Goal: Task Accomplishment & Management: Use online tool/utility

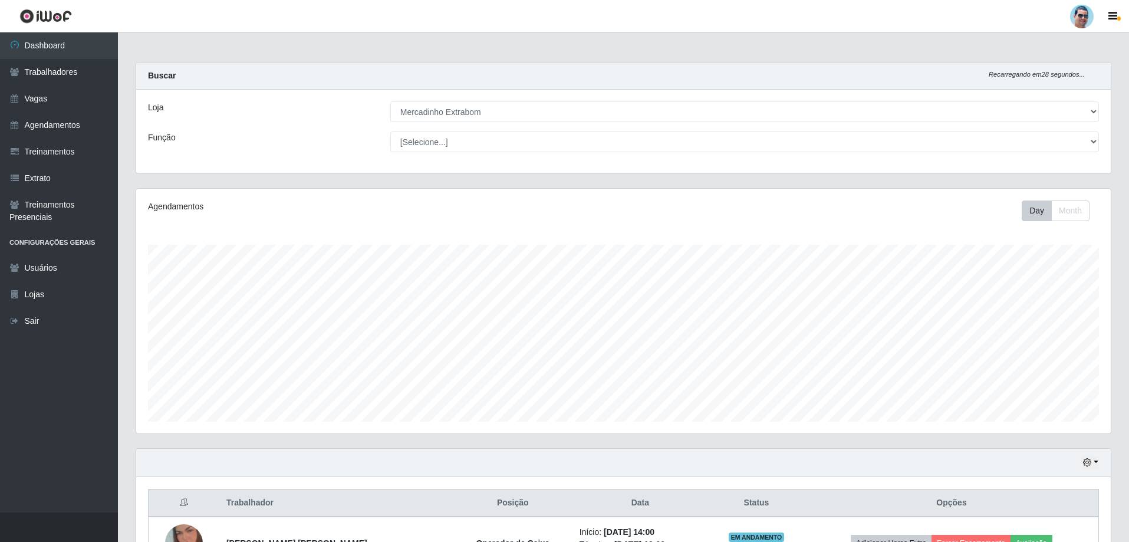
select select "175"
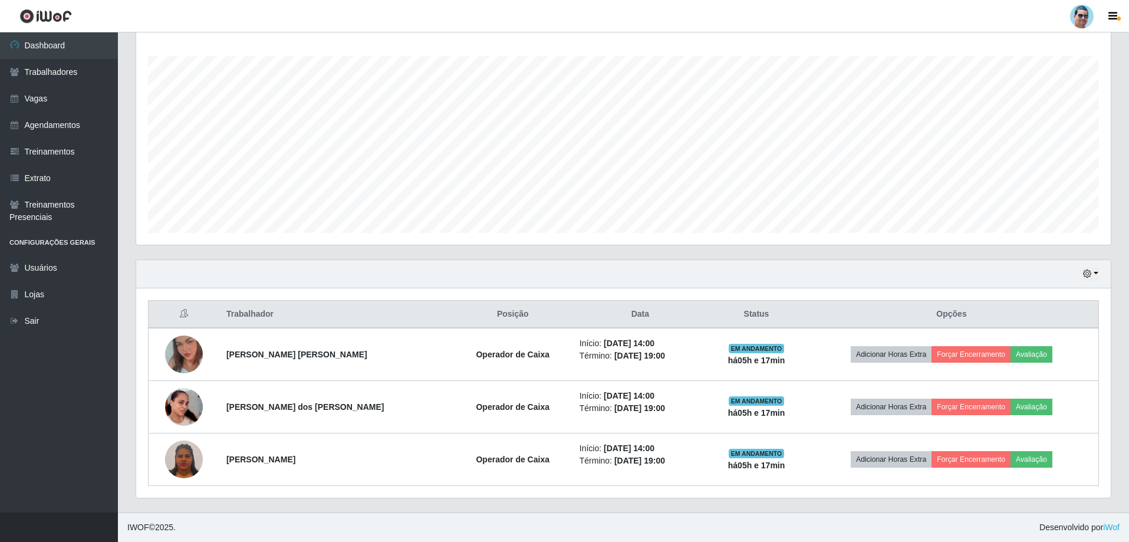
scroll to position [245, 975]
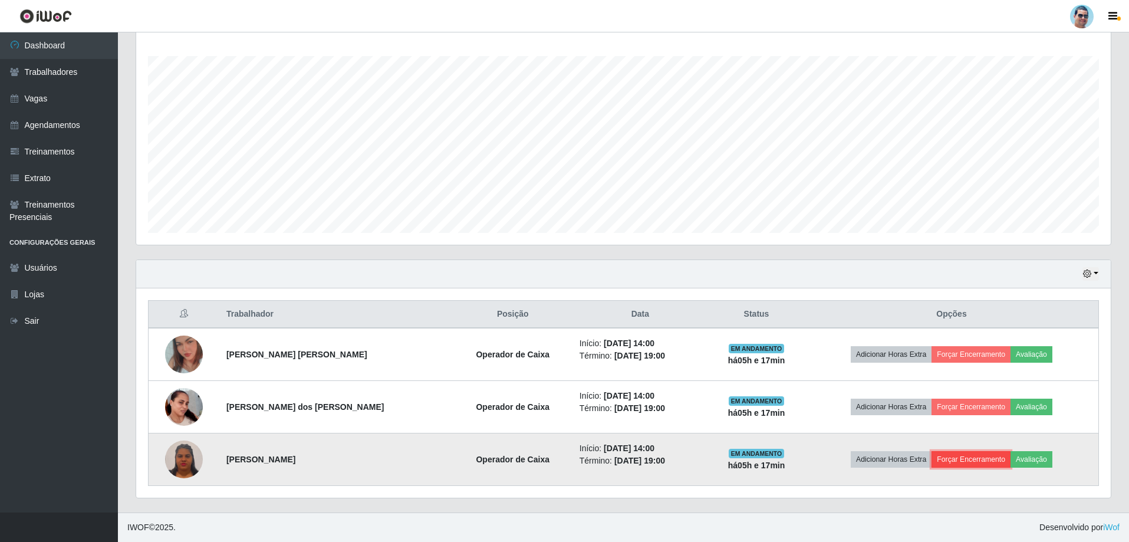
click at [967, 461] on button "Forçar Encerramento" at bounding box center [971, 459] width 79 height 17
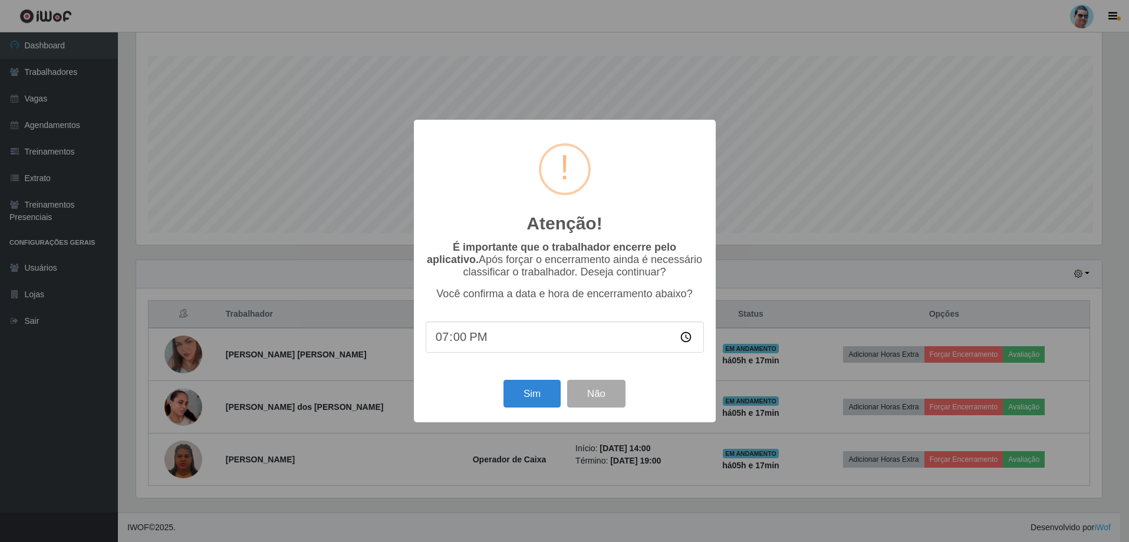
scroll to position [245, 969]
type input "19:09"
click at [548, 400] on button "Sim" at bounding box center [533, 394] width 57 height 28
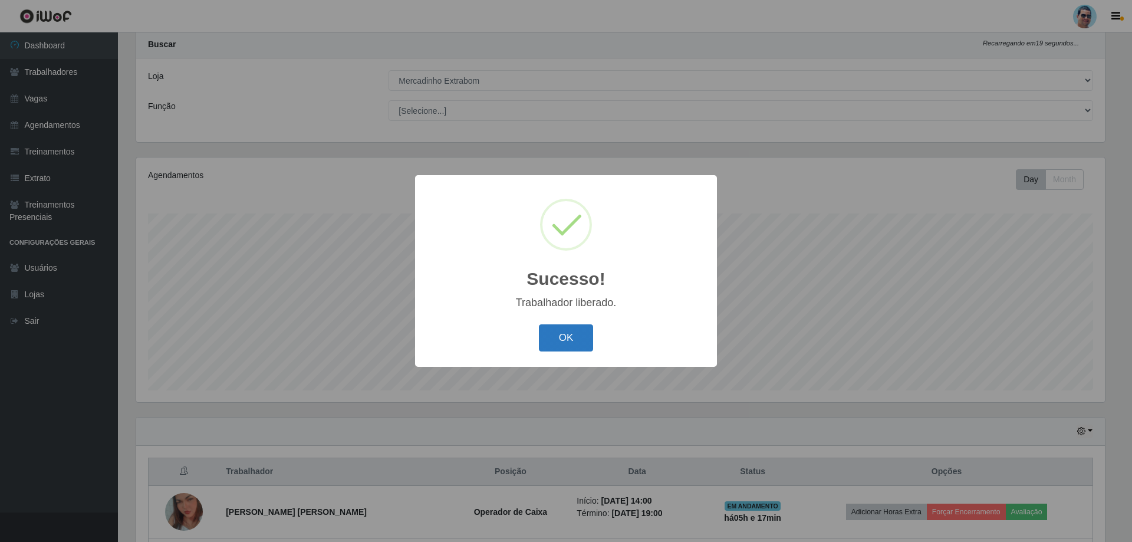
click at [551, 338] on button "OK" at bounding box center [566, 338] width 55 height 28
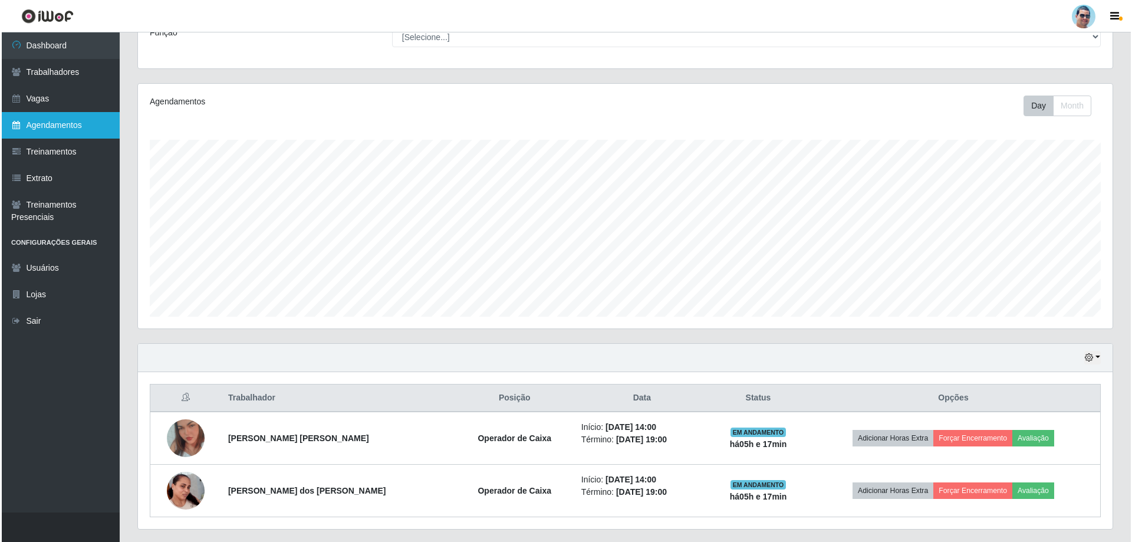
scroll to position [136, 0]
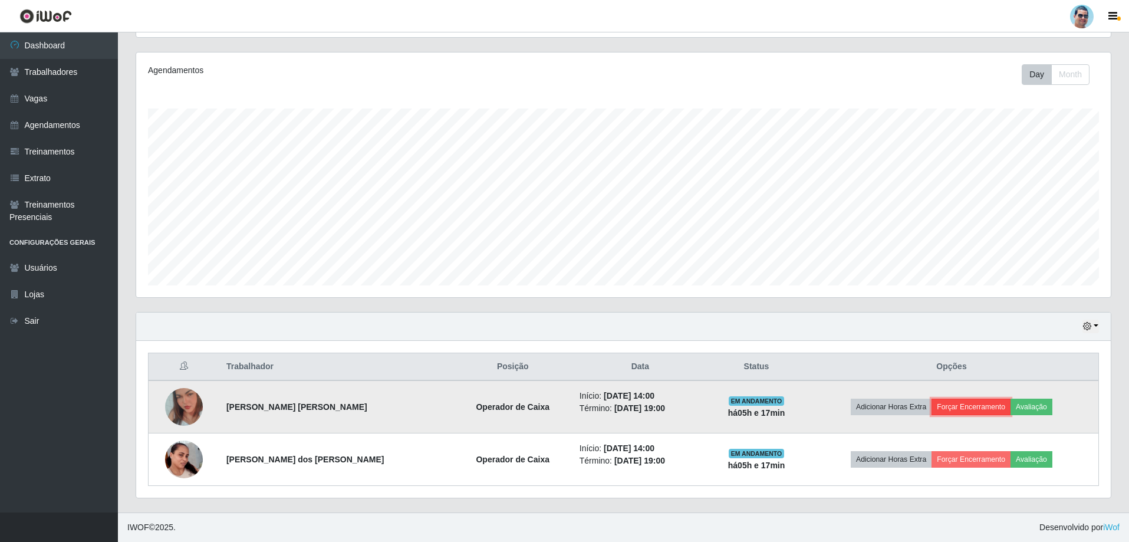
click at [971, 403] on button "Forçar Encerramento" at bounding box center [971, 407] width 79 height 17
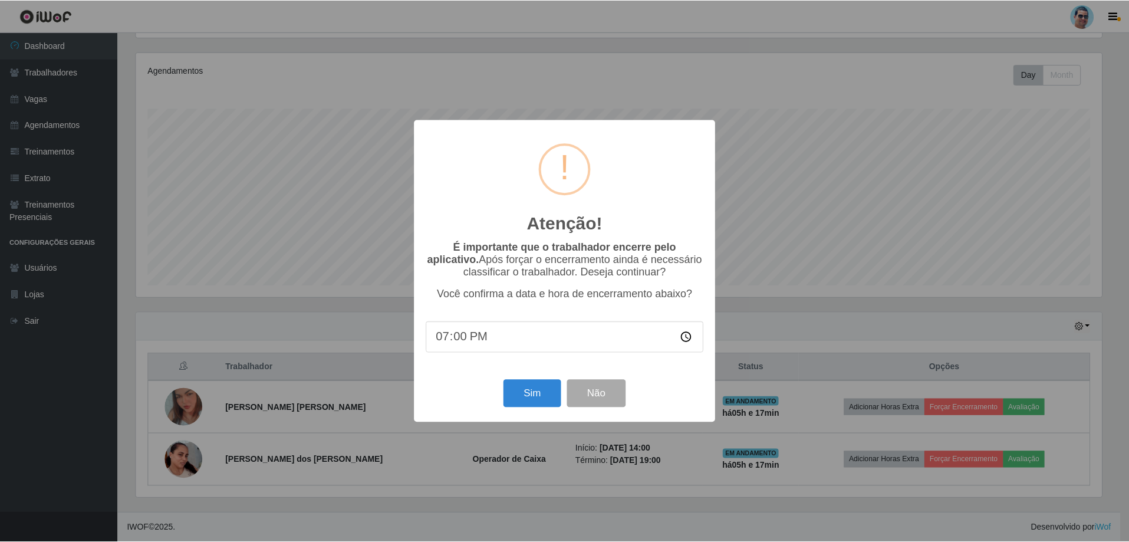
scroll to position [245, 969]
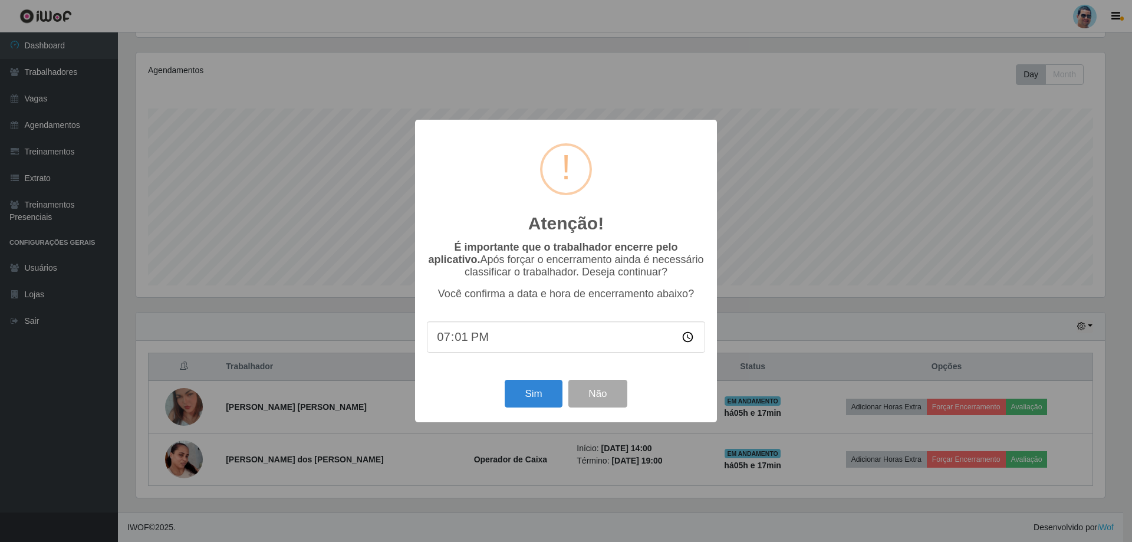
type input "19:12"
click at [527, 405] on button "Sim" at bounding box center [533, 394] width 57 height 28
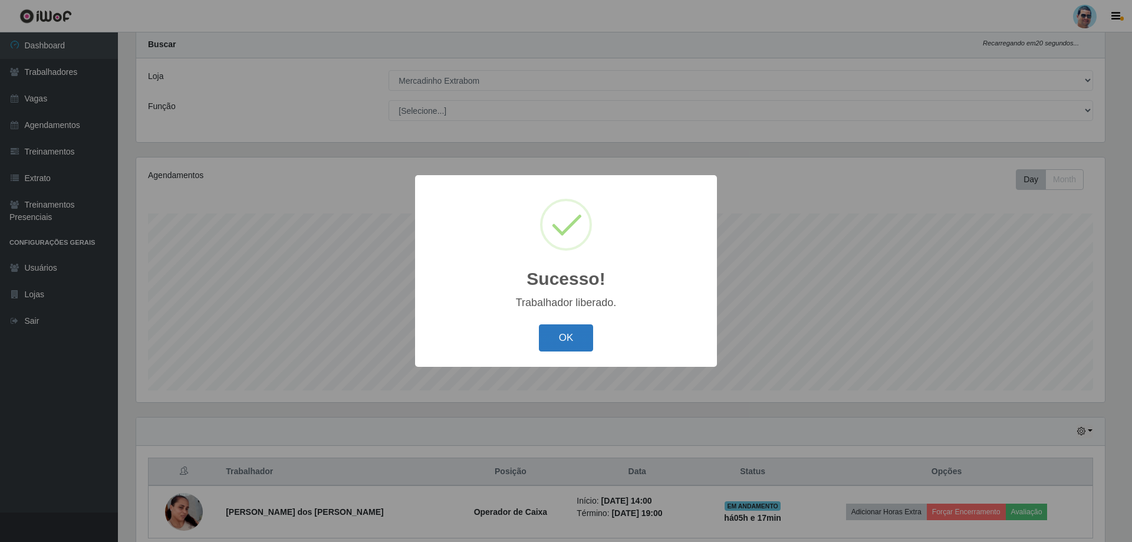
click at [561, 334] on button "OK" at bounding box center [566, 338] width 55 height 28
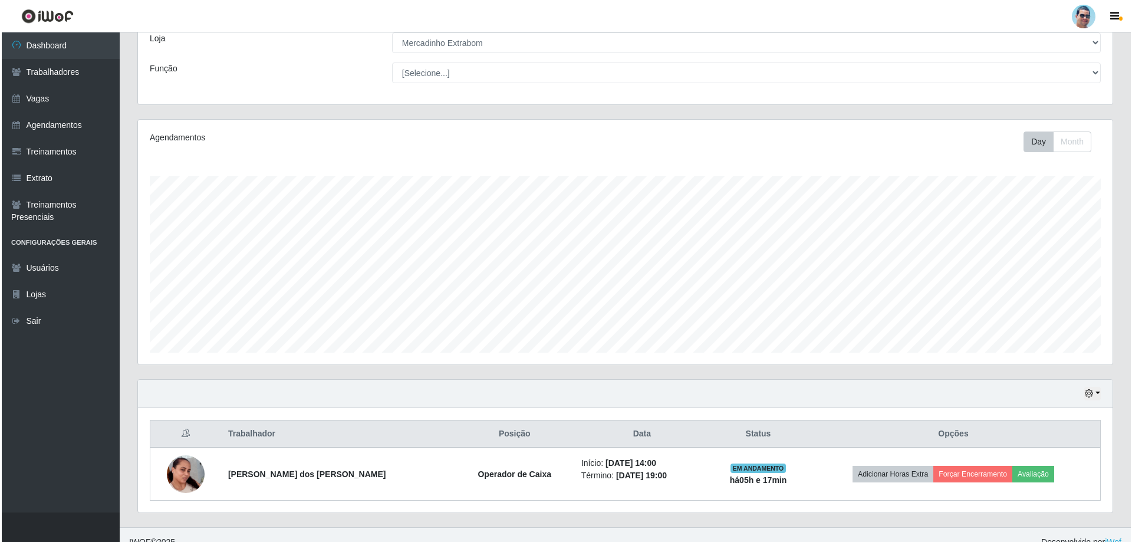
scroll to position [84, 0]
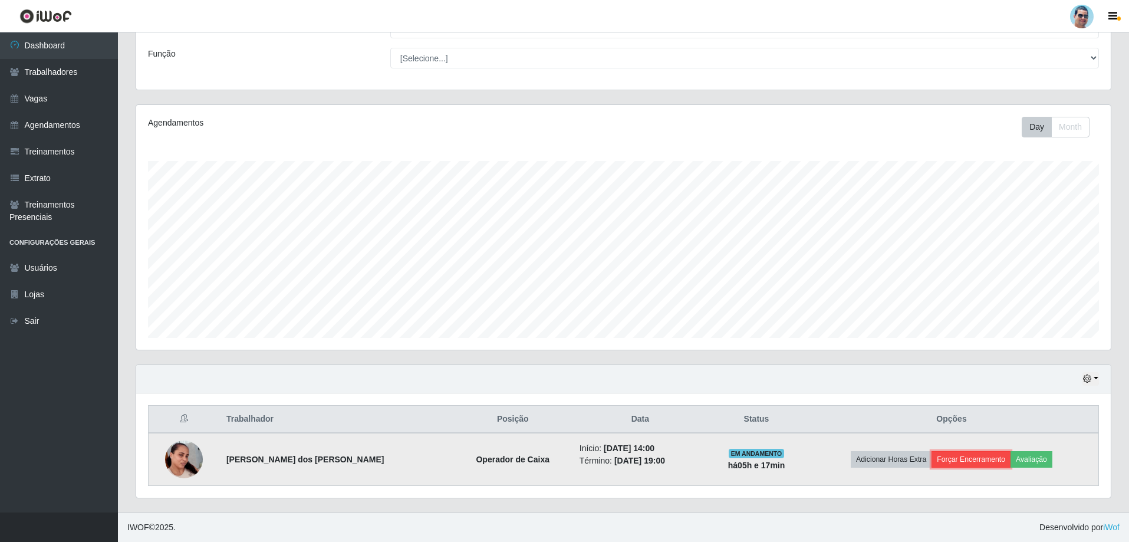
click at [932, 460] on button "Forçar Encerramento" at bounding box center [971, 459] width 79 height 17
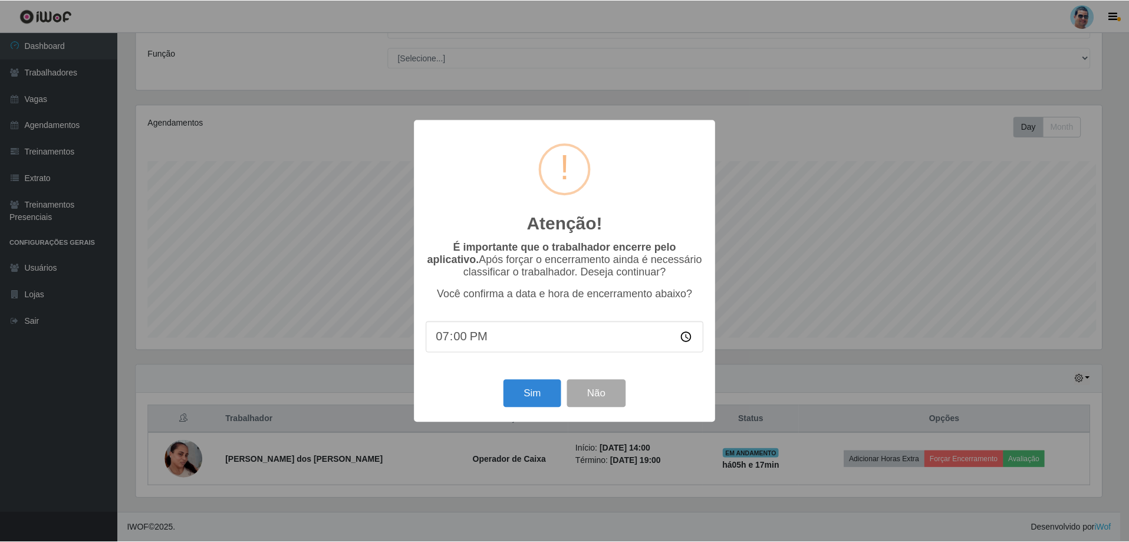
scroll to position [245, 969]
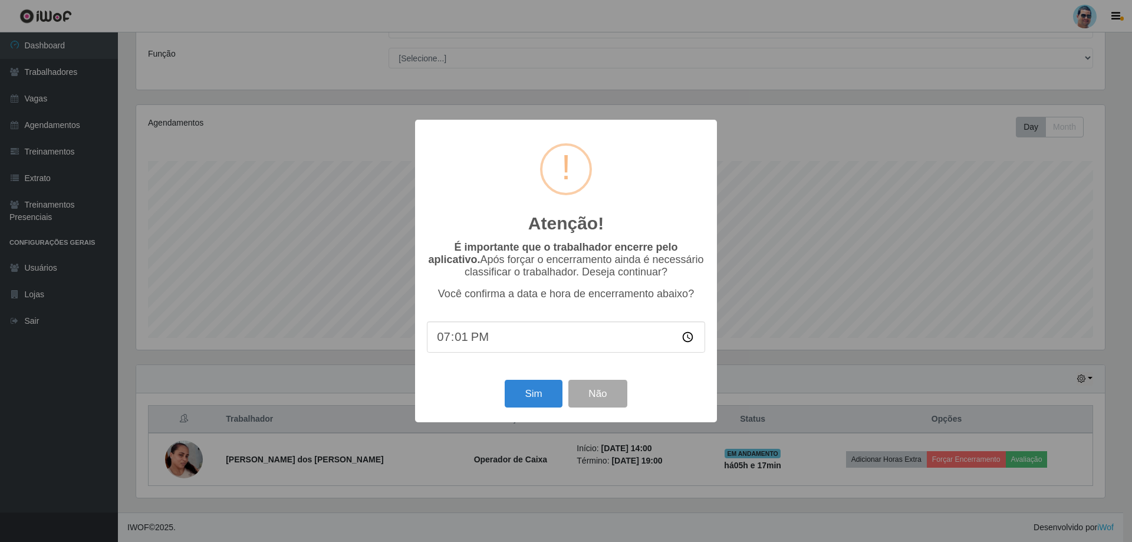
type input "19:13"
click at [530, 397] on button "Sim" at bounding box center [533, 394] width 57 height 28
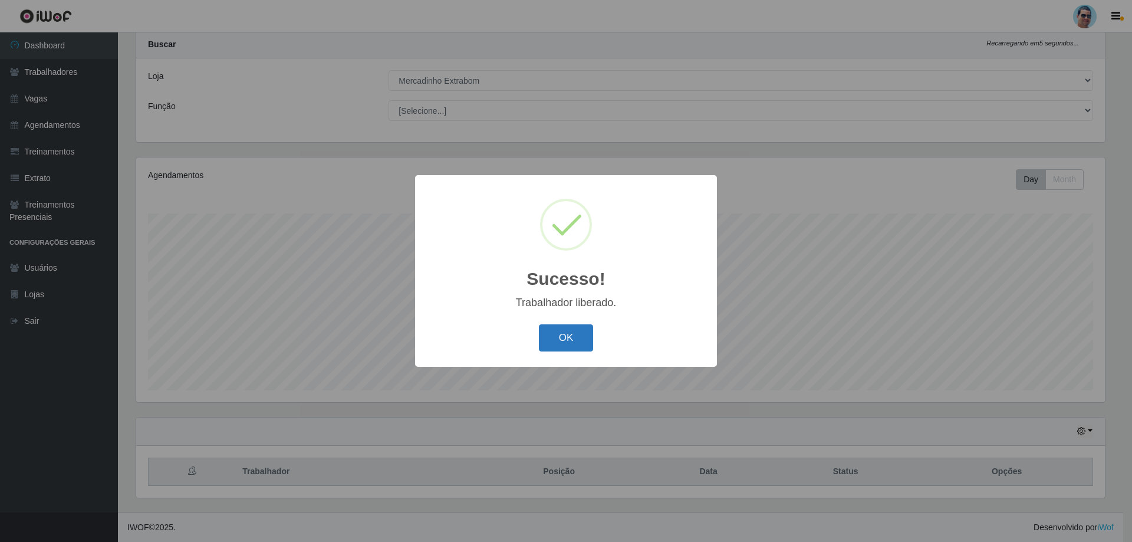
click at [567, 340] on button "OK" at bounding box center [566, 338] width 55 height 28
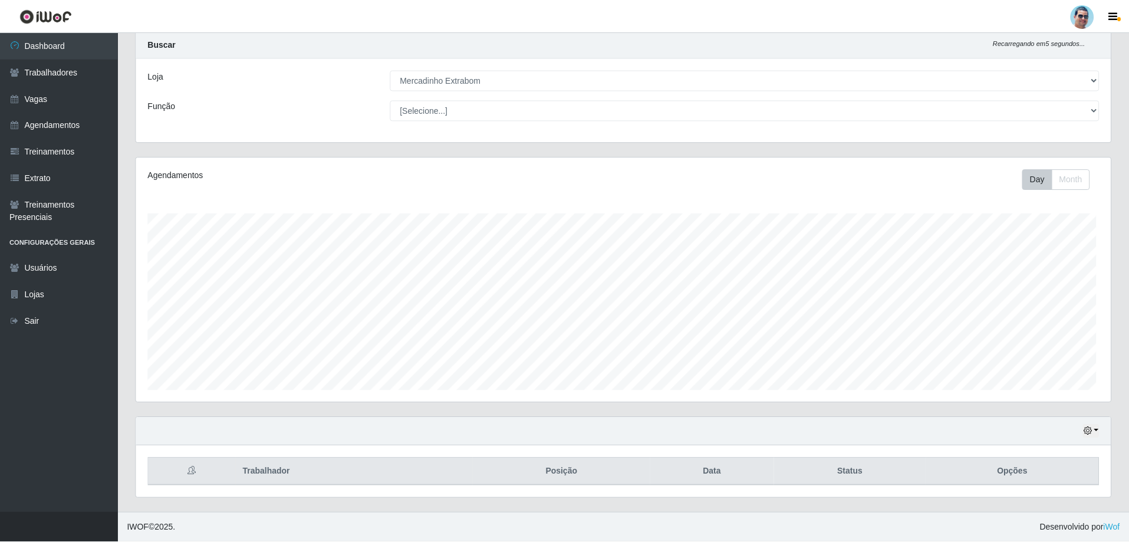
scroll to position [0, 0]
